Goal: Check status

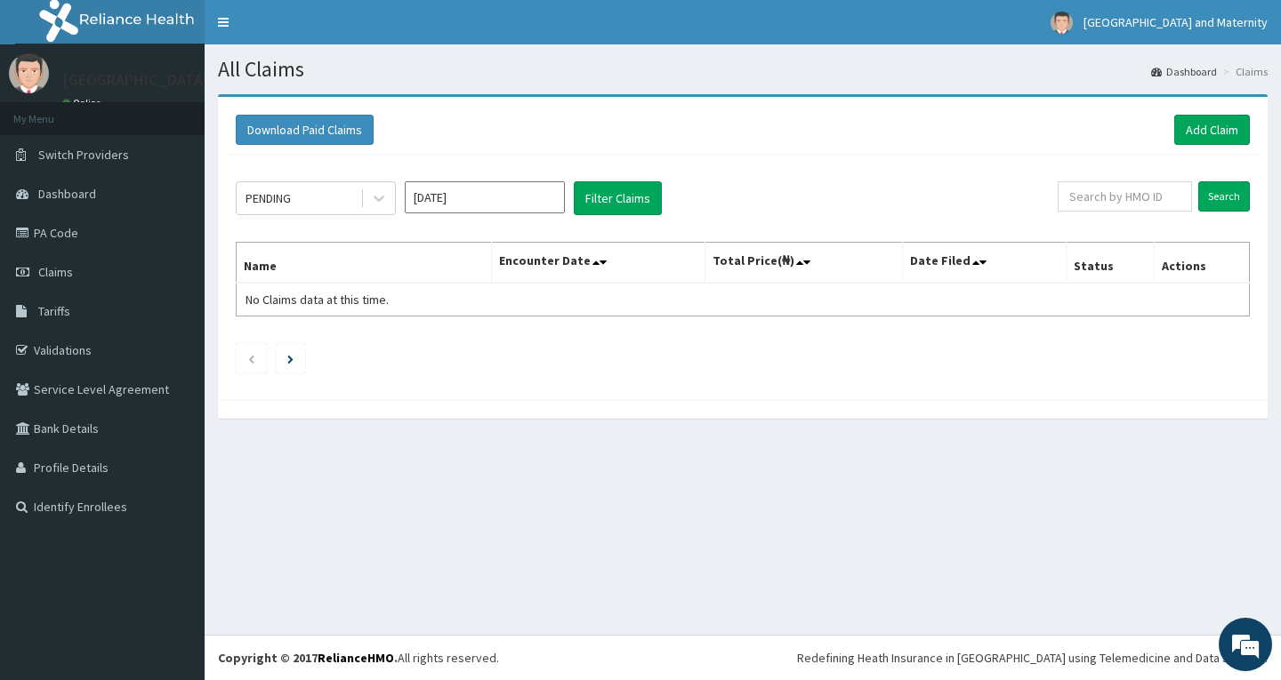
click at [433, 197] on input "[DATE]" at bounding box center [485, 197] width 160 height 32
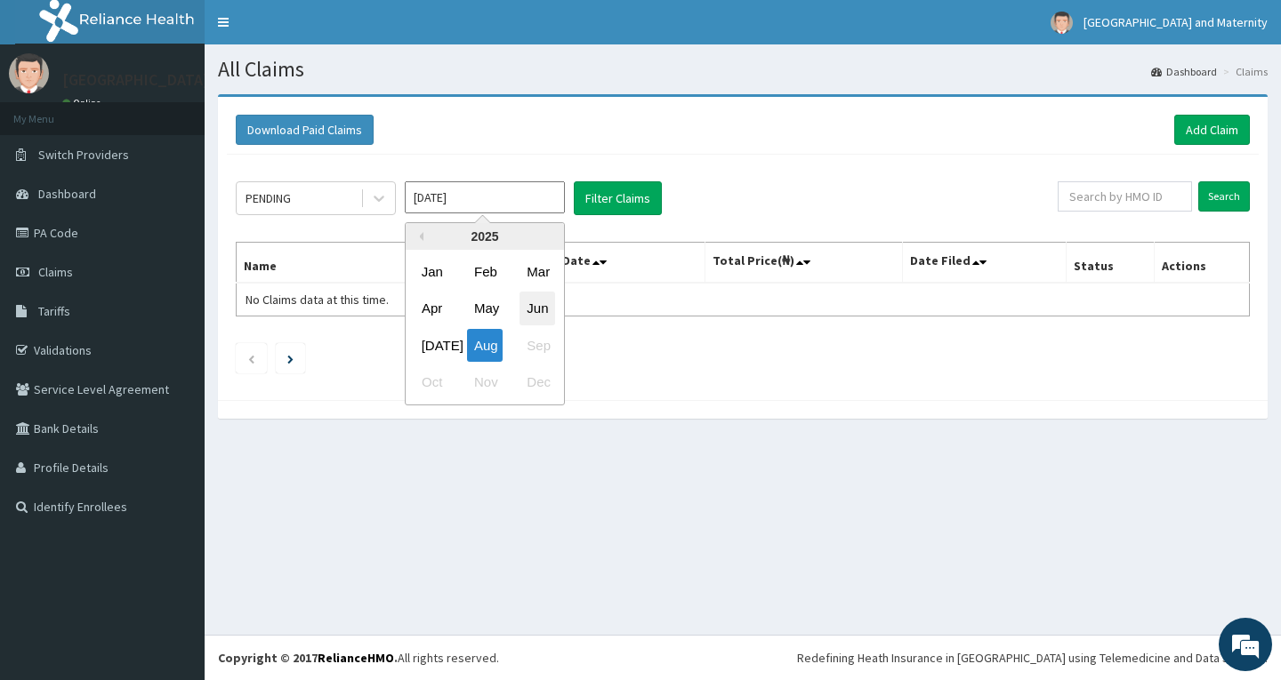
click at [534, 303] on div "Jun" at bounding box center [537, 309] width 36 height 33
type input "[DATE]"
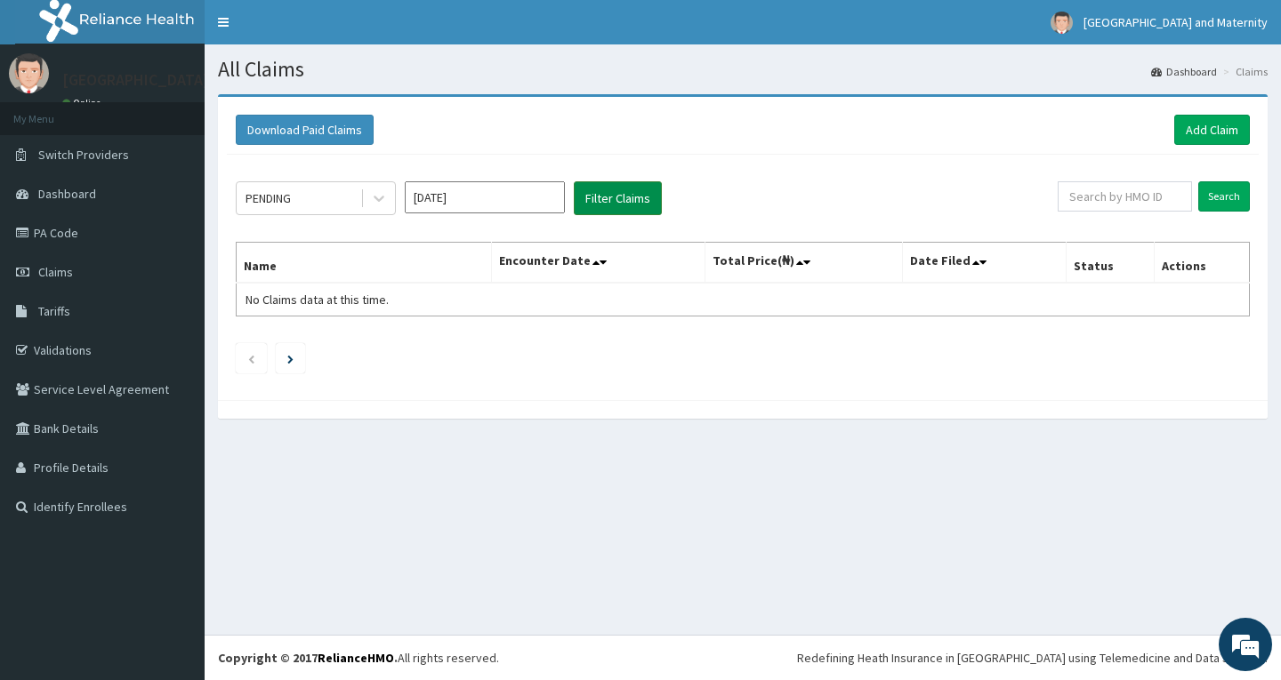
click at [606, 196] on button "Filter Claims" at bounding box center [618, 198] width 88 height 34
click at [370, 202] on icon at bounding box center [379, 198] width 18 height 18
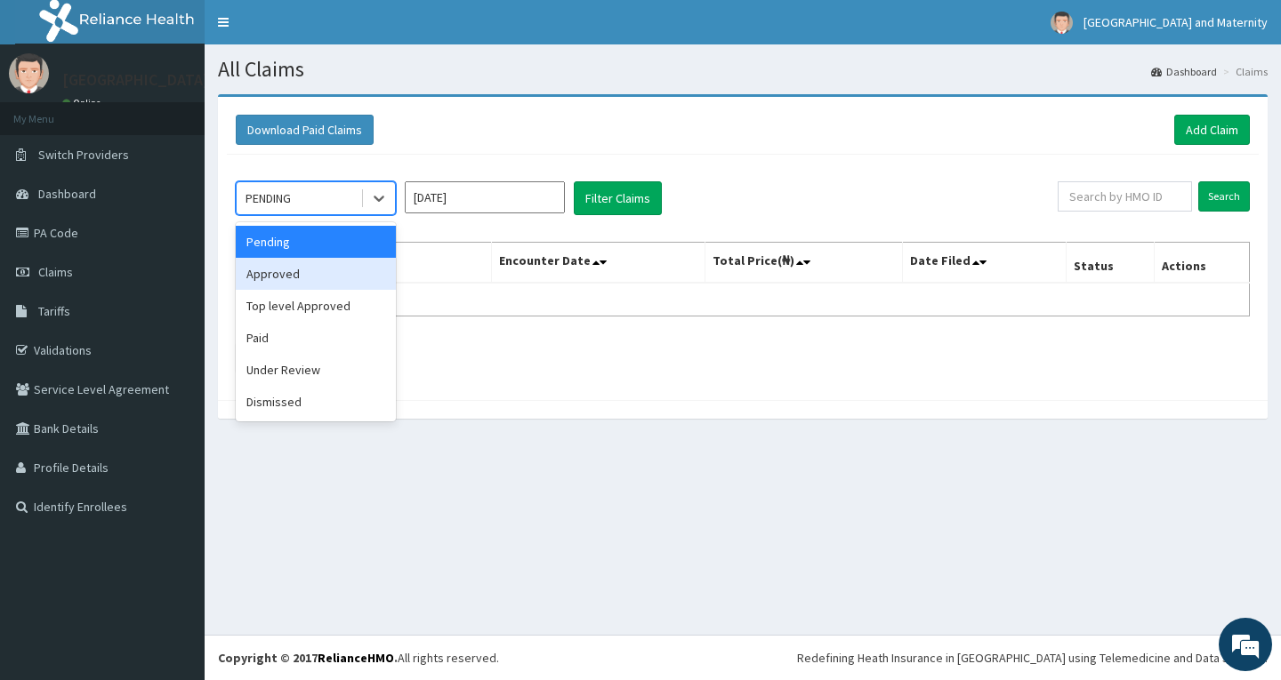
click at [287, 279] on div "Approved" at bounding box center [316, 274] width 160 height 32
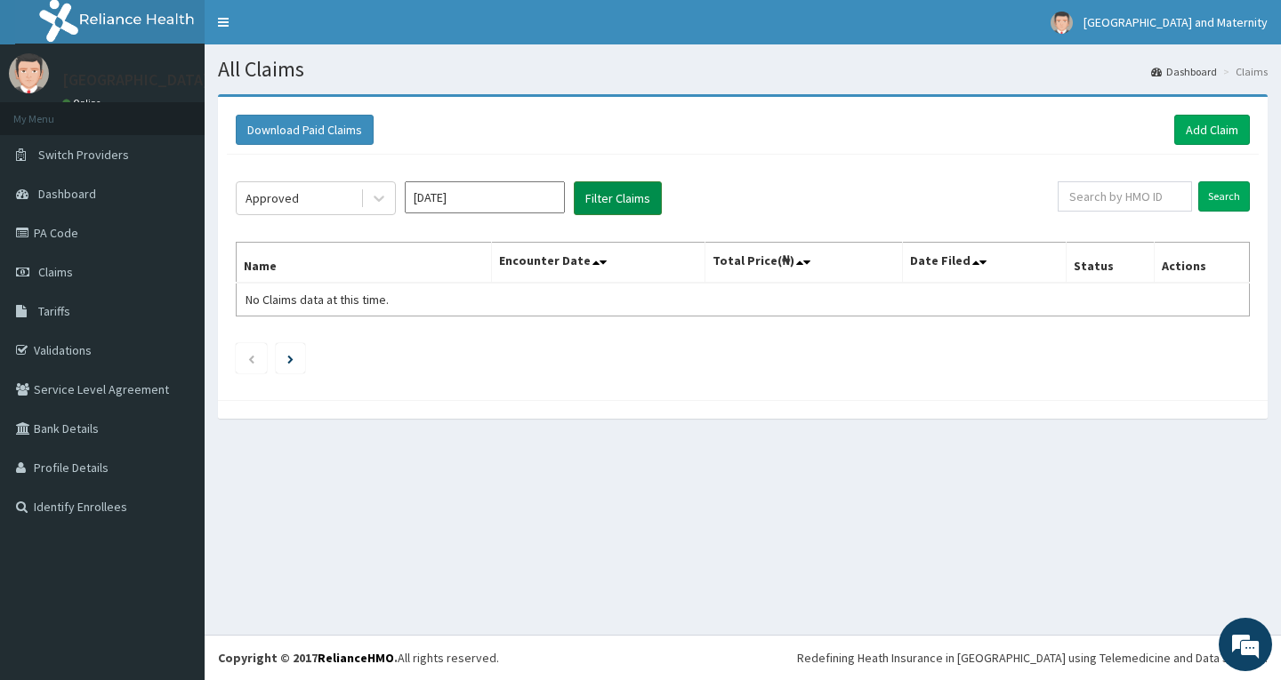
click at [623, 199] on button "Filter Claims" at bounding box center [618, 198] width 88 height 34
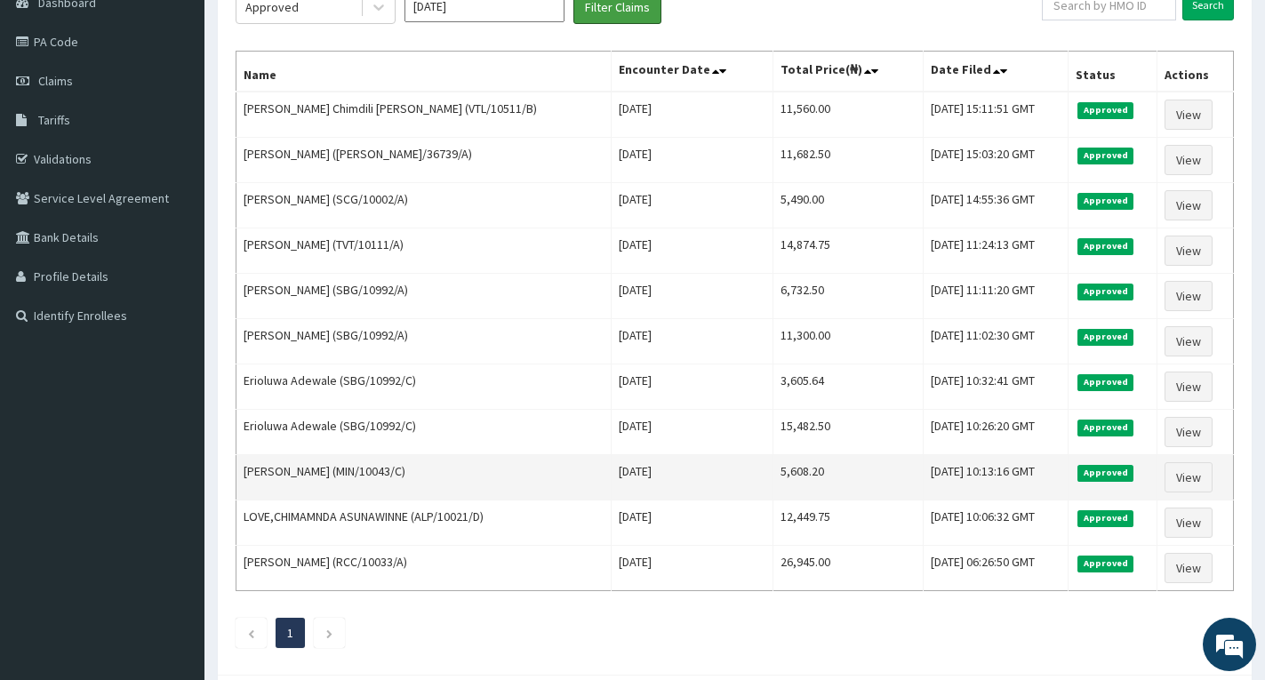
scroll to position [89, 0]
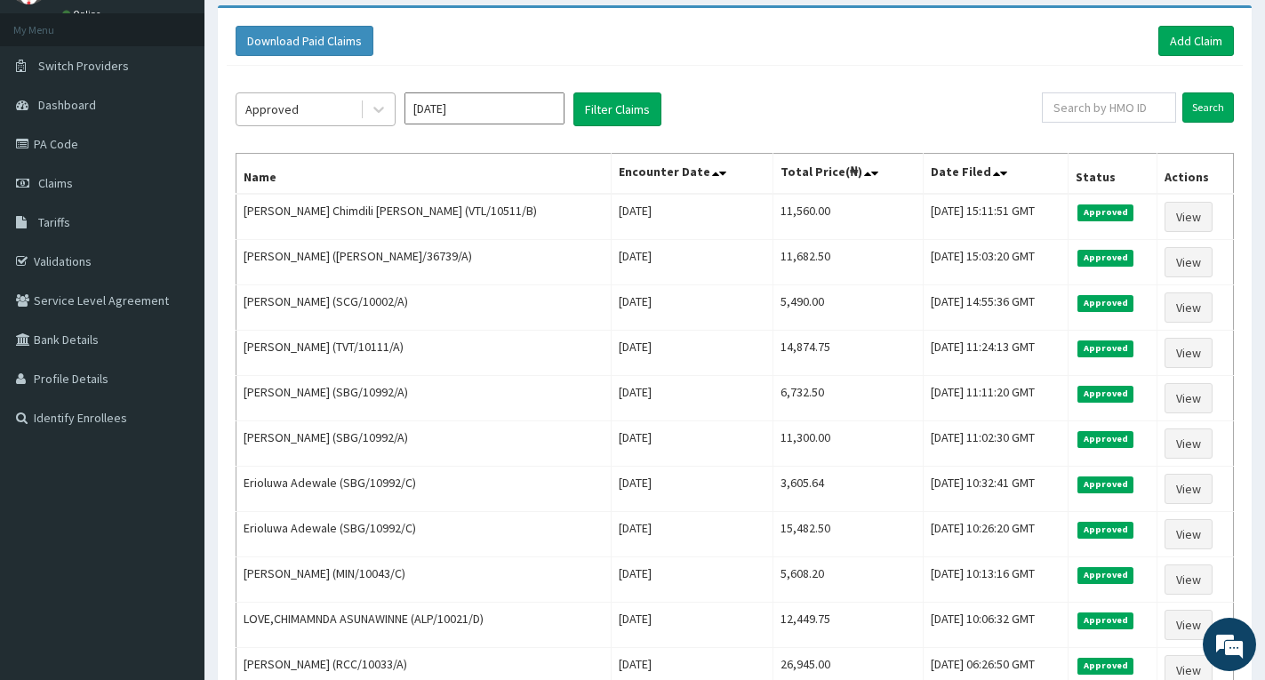
click at [296, 110] on div "Approved" at bounding box center [299, 109] width 124 height 28
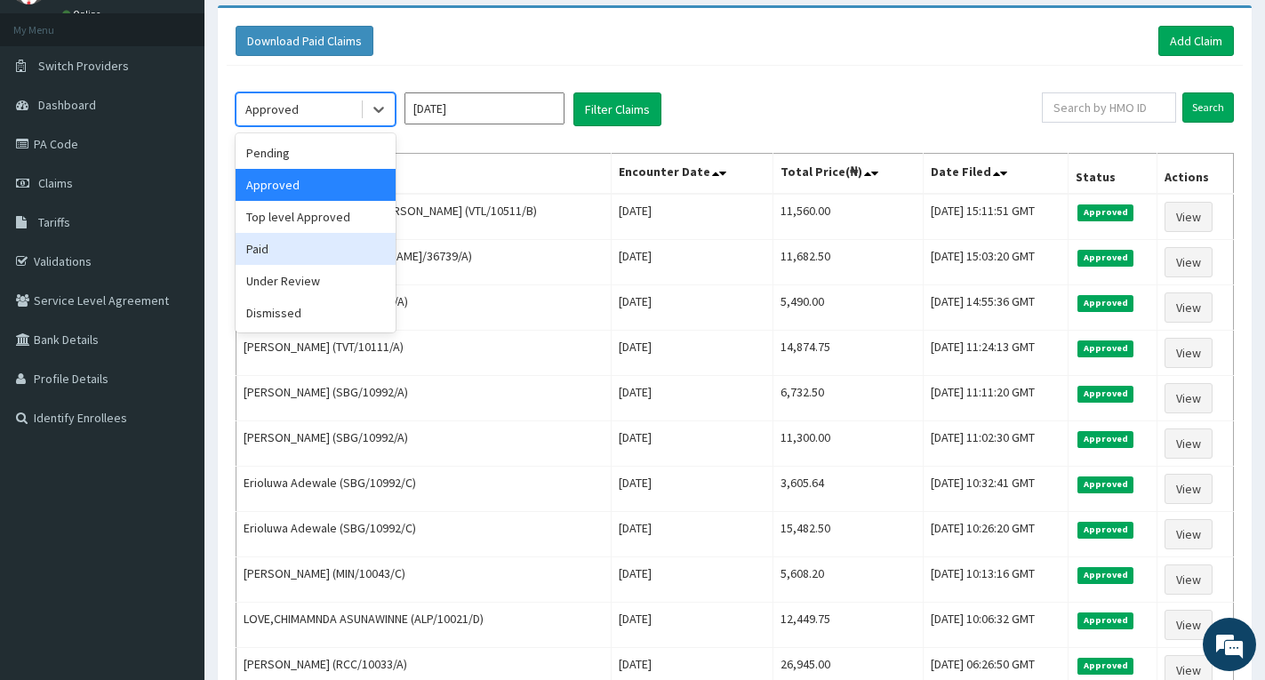
click at [303, 257] on div "Paid" at bounding box center [316, 249] width 160 height 32
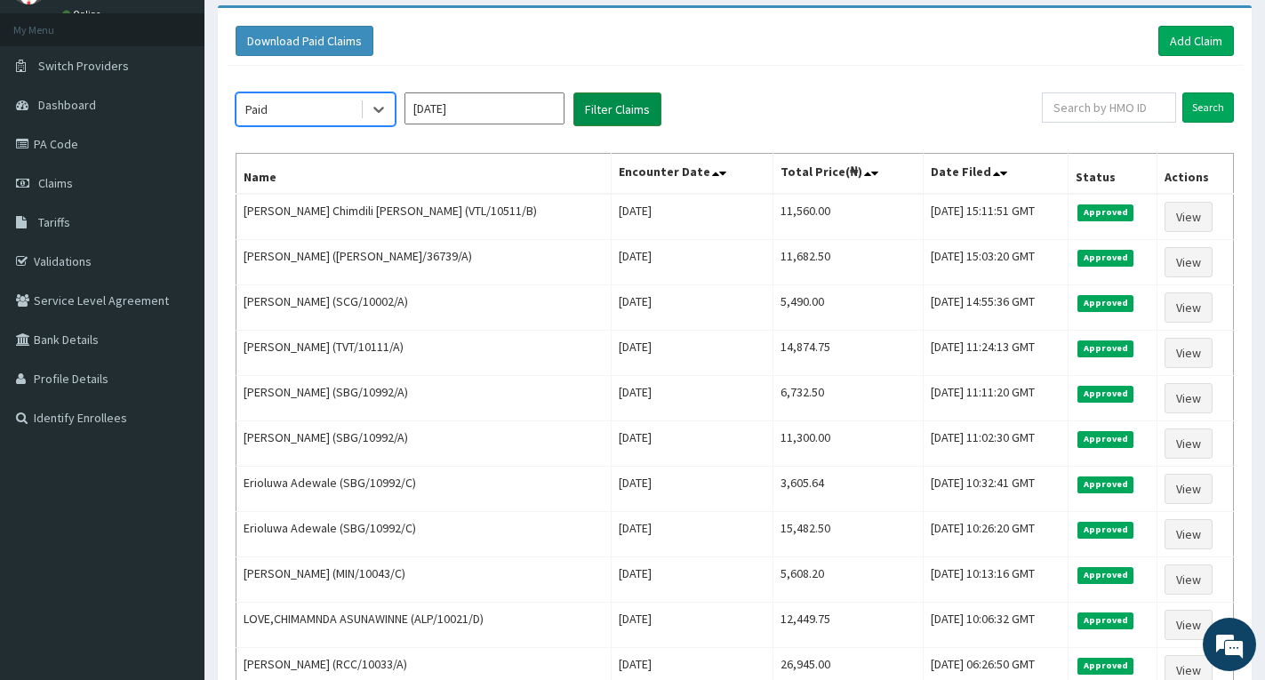
click at [632, 112] on button "Filter Claims" at bounding box center [618, 109] width 88 height 34
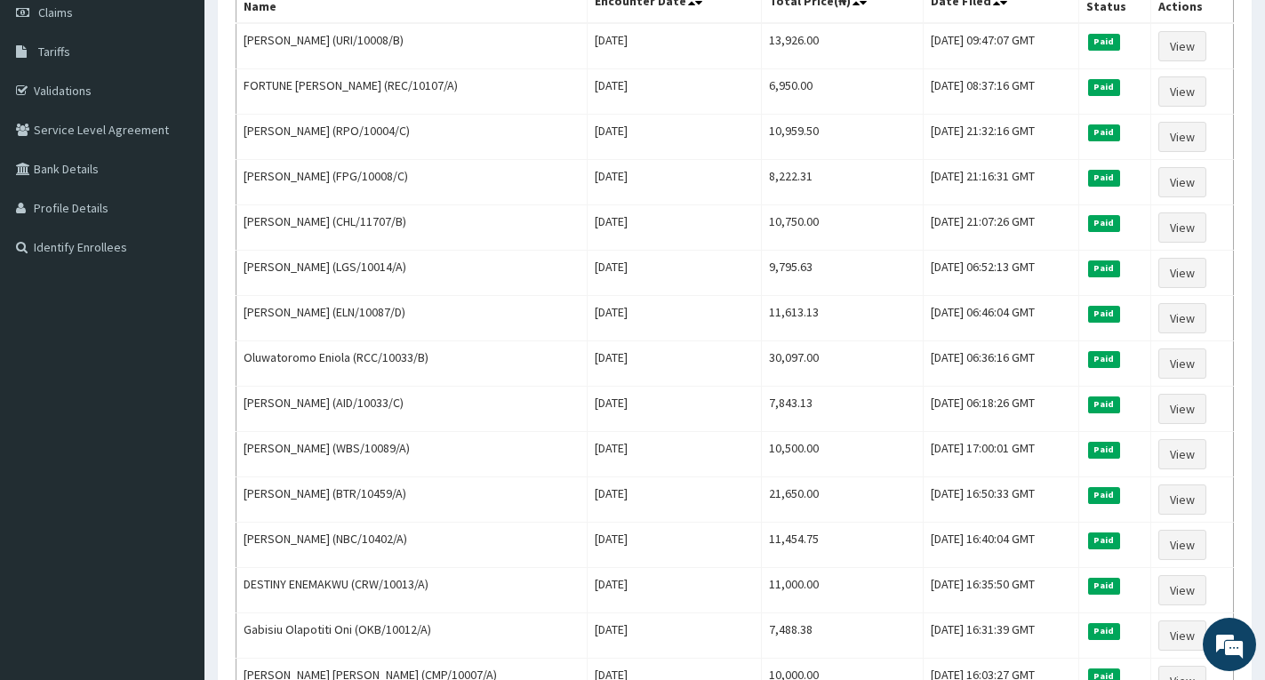
scroll to position [0, 0]
